Goal: Information Seeking & Learning: Learn about a topic

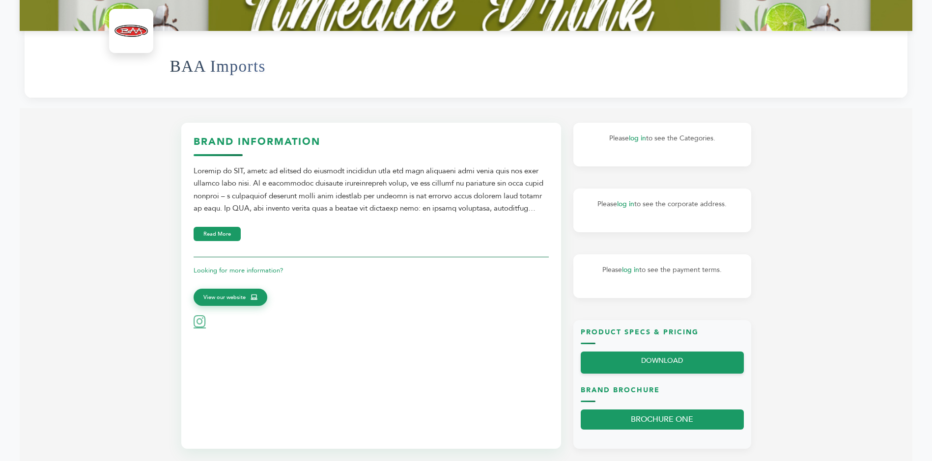
scroll to position [491, 0]
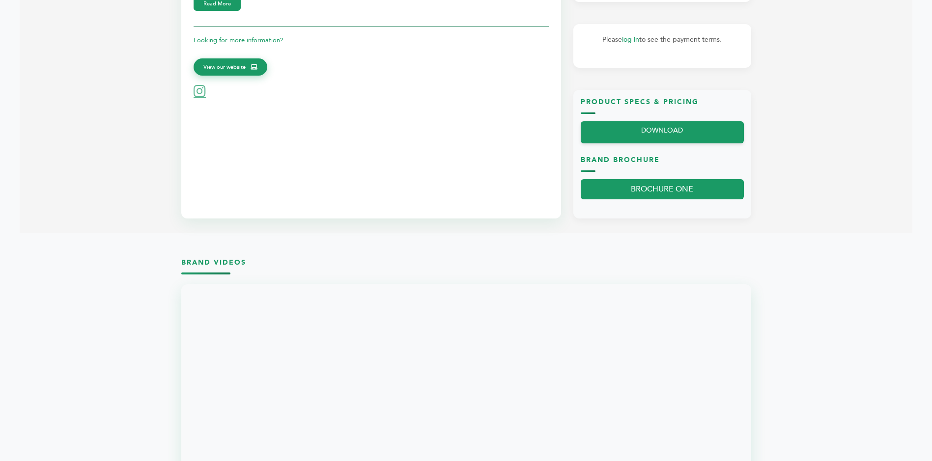
click at [224, 266] on h3 "Brand Videos" at bounding box center [466, 266] width 570 height 17
click at [245, 263] on h3 "Brand Videos" at bounding box center [466, 266] width 570 height 17
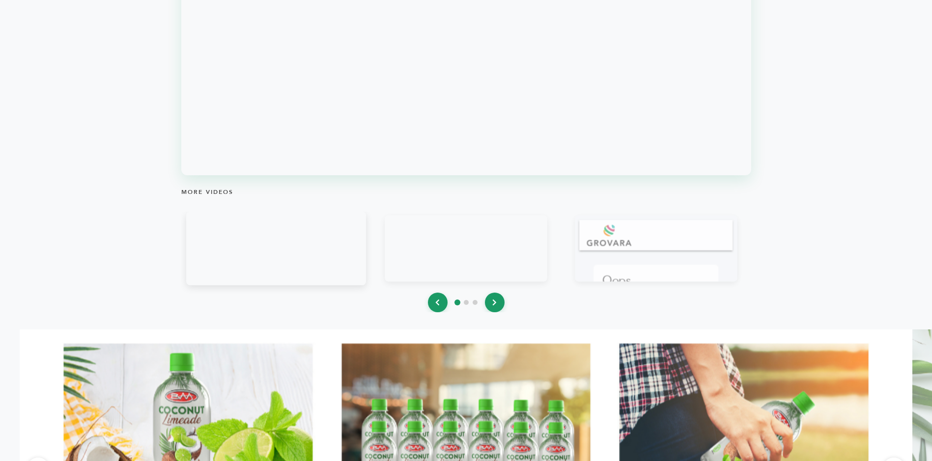
scroll to position [896, 0]
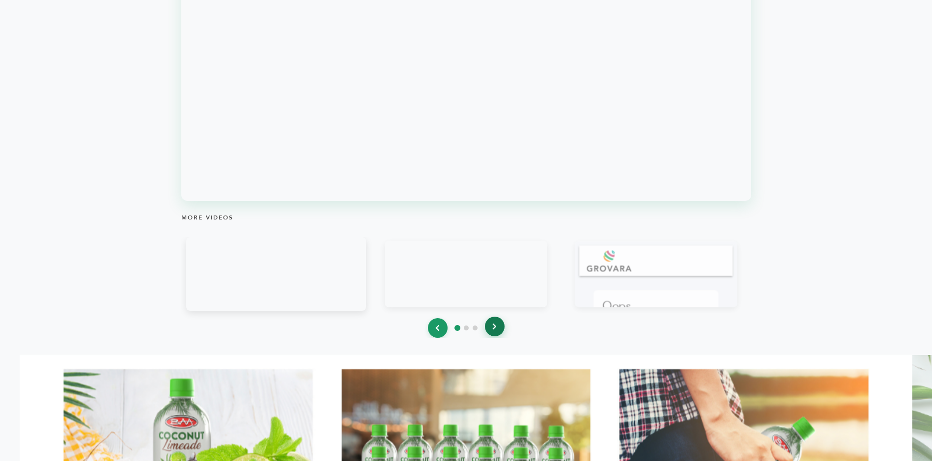
click at [498, 330] on button at bounding box center [495, 327] width 20 height 20
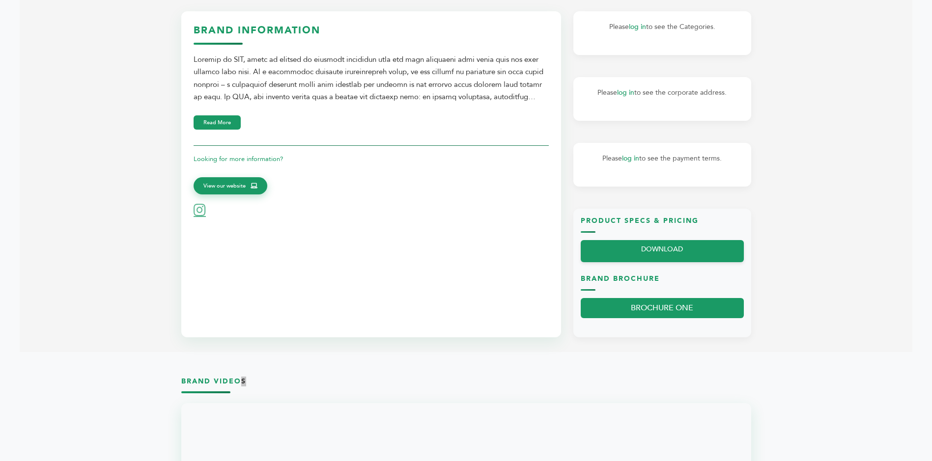
scroll to position [355, 0]
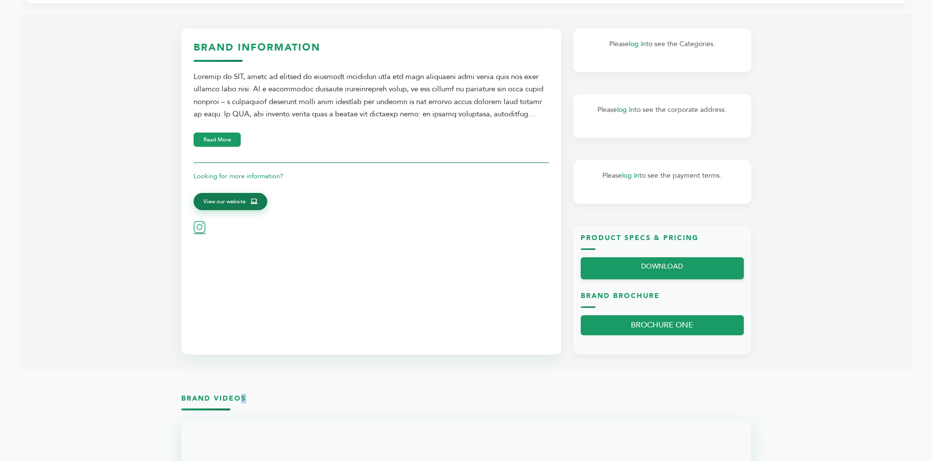
click at [236, 211] on link "View our website" at bounding box center [231, 202] width 74 height 18
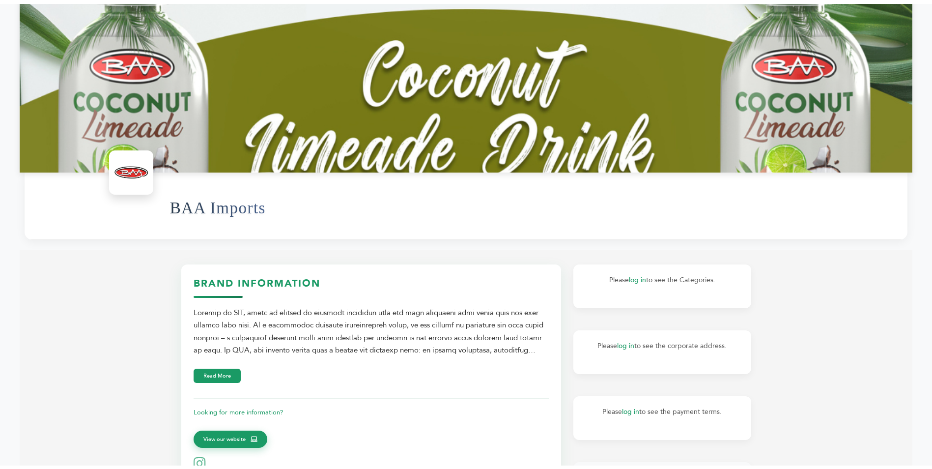
scroll to position [60, 0]
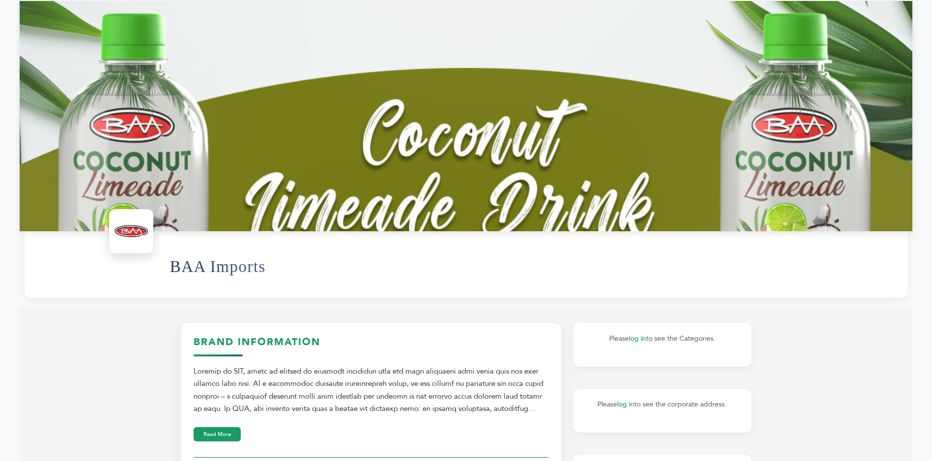
click at [332, 171] on div at bounding box center [466, 116] width 893 height 231
drag, startPoint x: 471, startPoint y: 122, endPoint x: 232, endPoint y: 260, distance: 276.3
click at [455, 144] on div at bounding box center [466, 116] width 893 height 231
drag, startPoint x: 235, startPoint y: 272, endPoint x: 229, endPoint y: 278, distance: 8.3
click at [229, 278] on h1 "BAA Imports" at bounding box center [218, 267] width 96 height 48
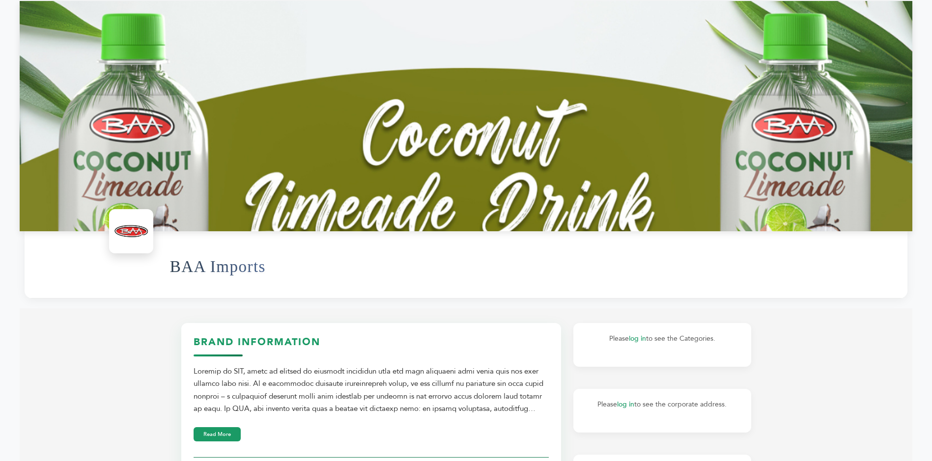
click at [440, 293] on div "BAA Imports" at bounding box center [534, 266] width 728 height 53
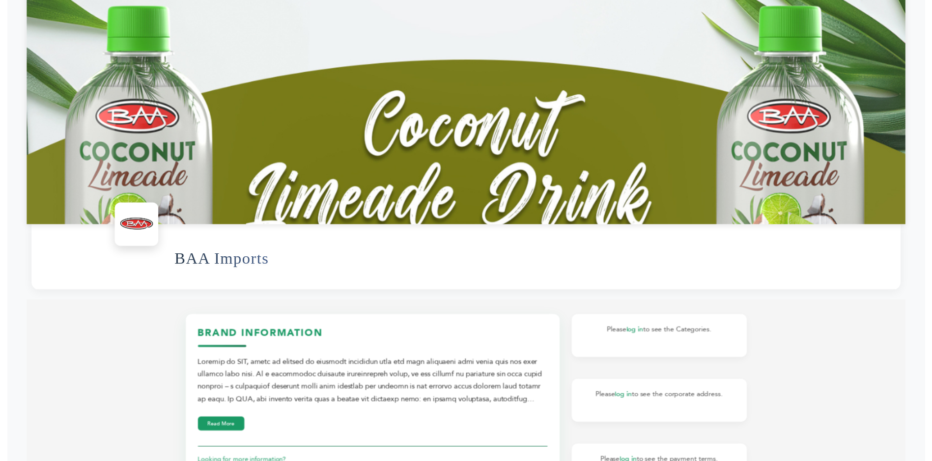
scroll to position [0, 0]
